Goal: Information Seeking & Learning: Learn about a topic

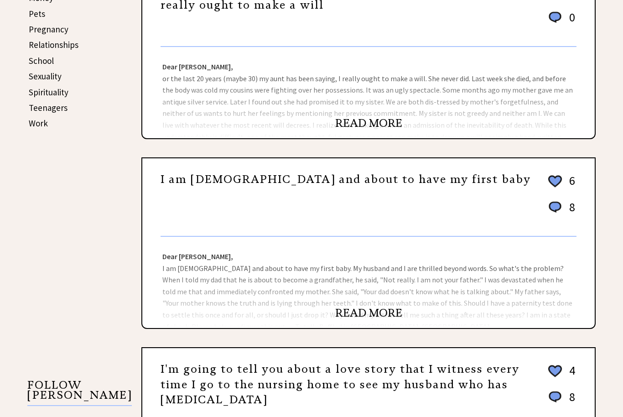
scroll to position [483, 0]
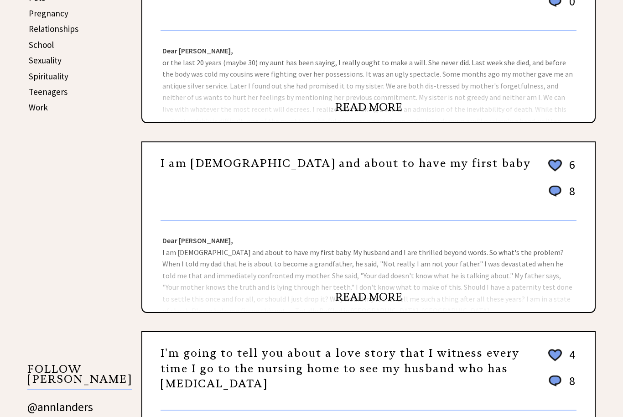
click at [514, 274] on div "Dear Ann Landers, I am 34 years old and about to have my first baby. My husband…" at bounding box center [368, 266] width 453 height 91
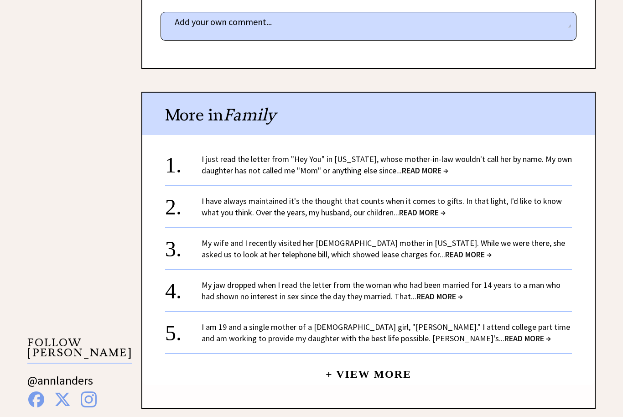
scroll to position [600, 0]
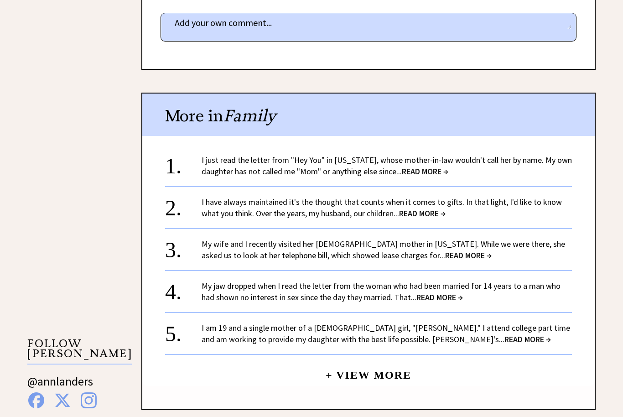
click at [448, 166] on span "READ MORE →" at bounding box center [425, 171] width 47 height 10
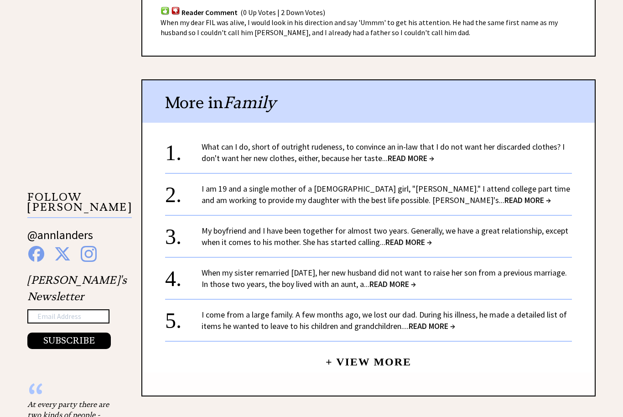
scroll to position [653, 0]
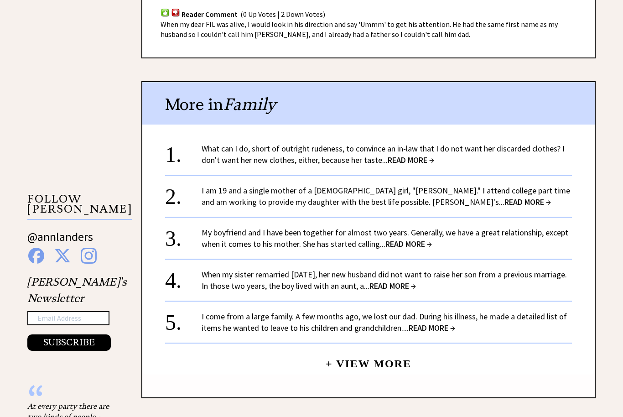
click at [449, 143] on link "What can I do, short of outright rudeness, to convince an in-law that I do not …" at bounding box center [383, 154] width 363 height 22
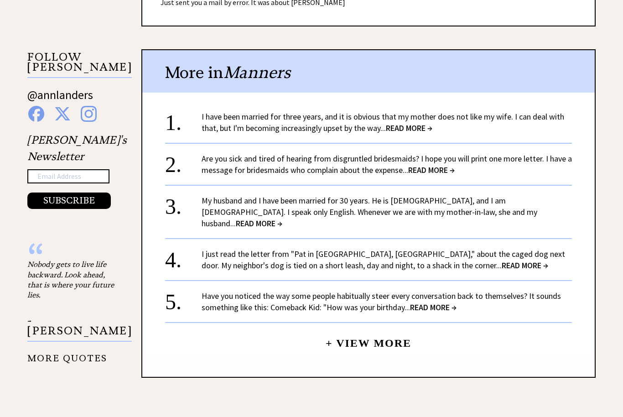
scroll to position [797, 0]
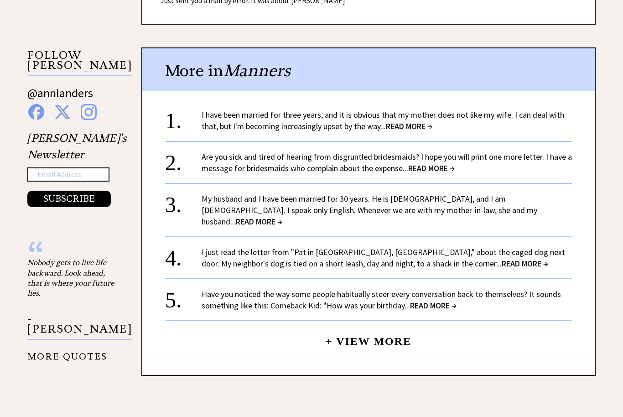
click at [460, 116] on link "I have been married for three years, and it is obvious that my mother does not …" at bounding box center [383, 121] width 363 height 22
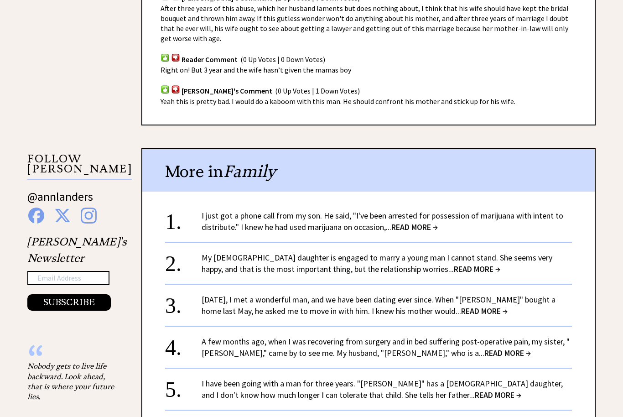
scroll to position [785, 0]
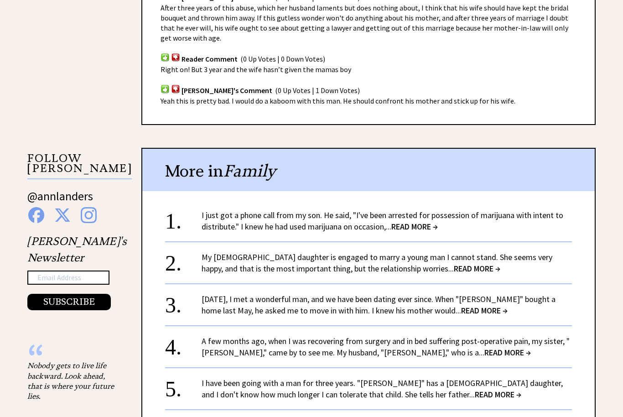
click at [475, 251] on div "My 23-year-old daughter is engaged to marry a young man I cannot stand. She see…" at bounding box center [387, 262] width 371 height 23
click at [454, 263] on span "READ MORE →" at bounding box center [477, 268] width 47 height 10
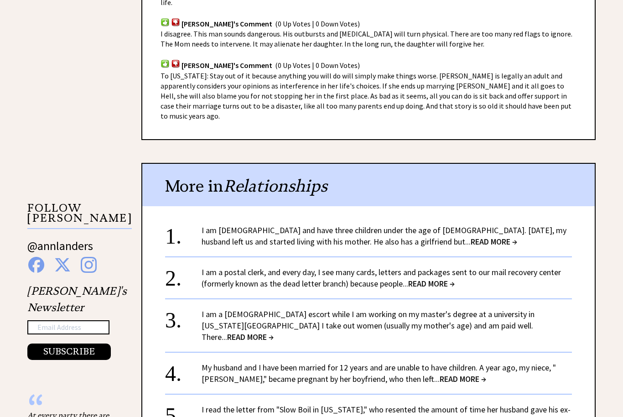
scroll to position [736, 0]
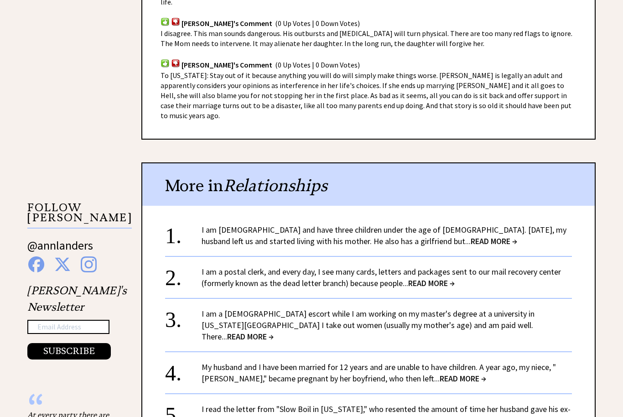
click at [471, 236] on span "READ MORE →" at bounding box center [494, 241] width 47 height 10
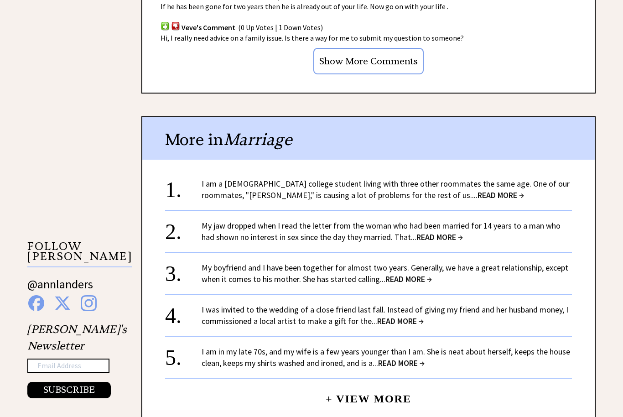
scroll to position [743, 0]
click at [478, 190] on span "READ MORE →" at bounding box center [501, 195] width 47 height 10
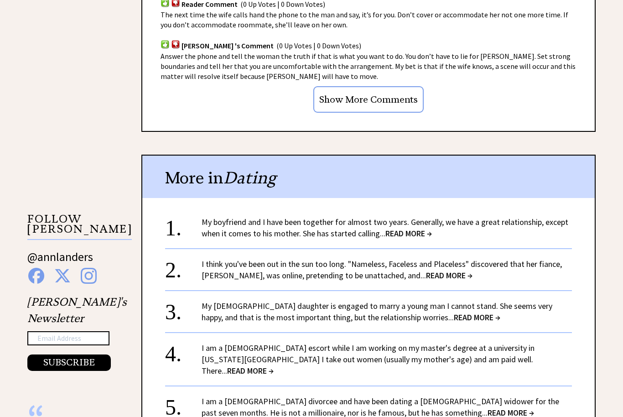
scroll to position [793, 0]
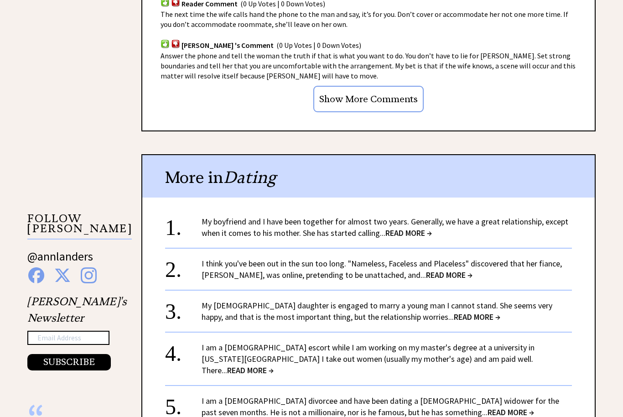
click at [501, 217] on link "My boyfriend and I have been together for almost two years. Generally, we have …" at bounding box center [385, 228] width 367 height 22
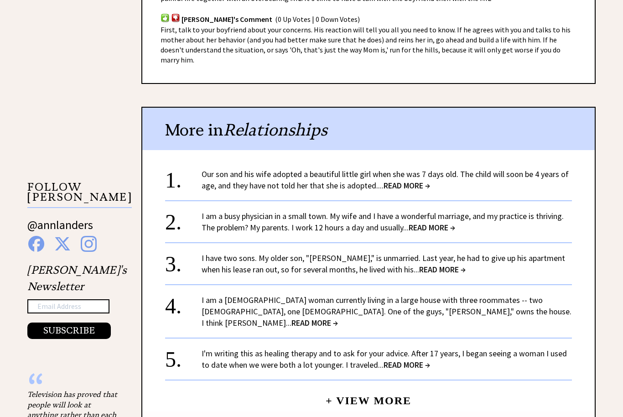
scroll to position [756, 0]
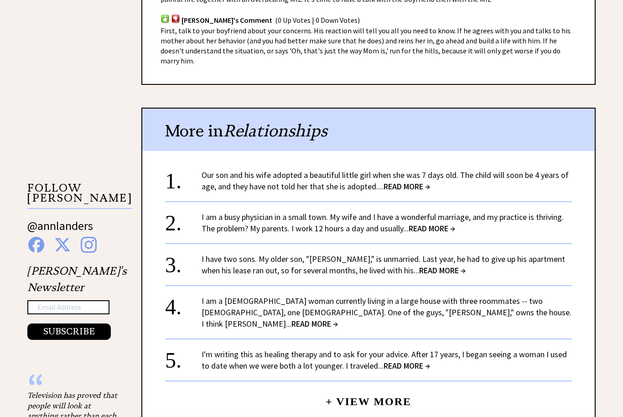
click at [540, 170] on link "Our son and his wife adopted a beautiful little girl when she was 7 days old. T…" at bounding box center [385, 181] width 367 height 22
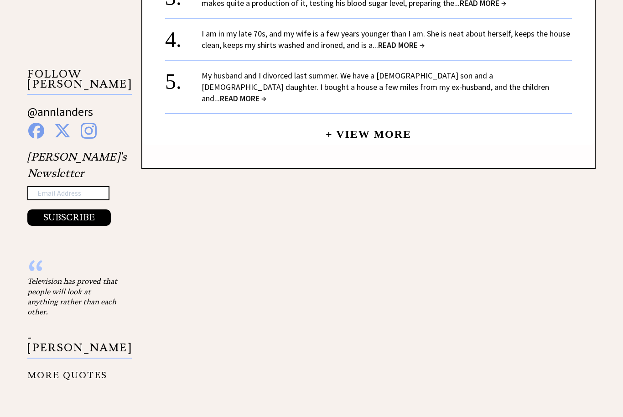
scroll to position [938, 0]
click at [456, 127] on center "+ View More" at bounding box center [368, 23] width 407 height 245
click at [345, 124] on link "+ View More" at bounding box center [369, 131] width 86 height 20
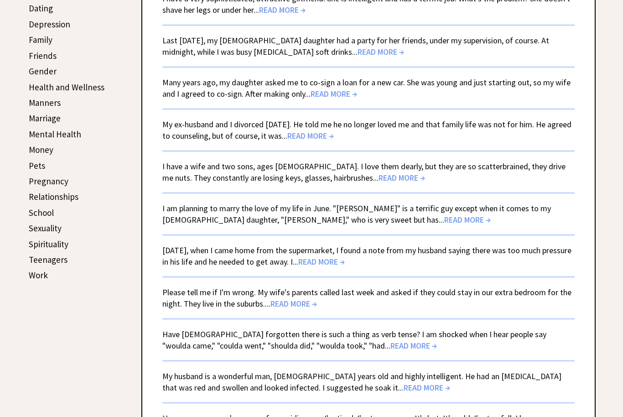
scroll to position [315, 0]
click at [349, 95] on span "READ MORE →" at bounding box center [334, 94] width 47 height 10
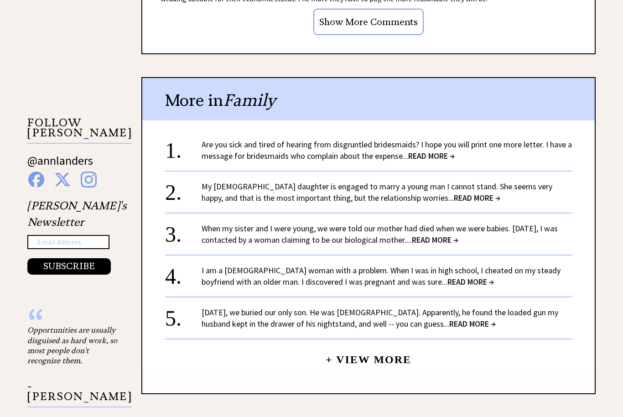
scroll to position [889, 0]
click at [439, 146] on link "Are you sick and tired of hearing from disgruntled bridesmaids? I hope you will…" at bounding box center [387, 150] width 371 height 22
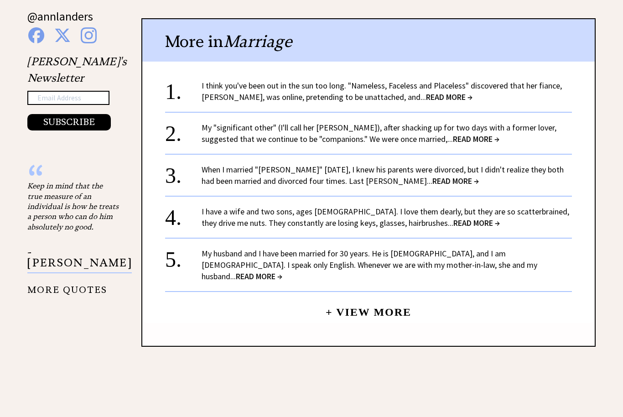
scroll to position [965, 0]
click at [433, 177] on span "READ MORE →" at bounding box center [456, 181] width 47 height 10
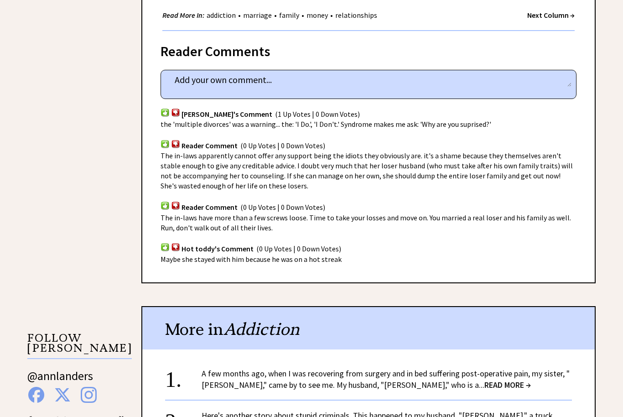
scroll to position [674, 0]
